Goal: Check status: Check status

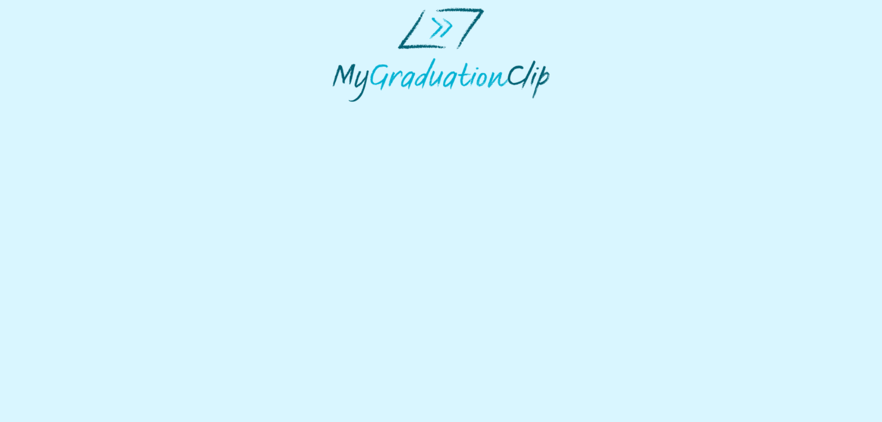
select select "**********"
